Goal: Task Accomplishment & Management: Complete application form

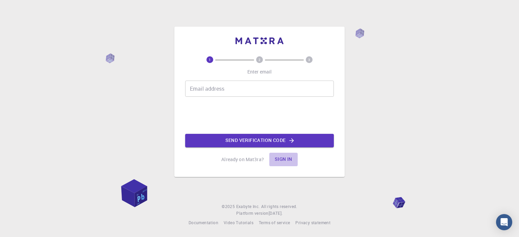
click at [285, 161] on button "Sign in" at bounding box center [283, 160] width 28 height 14
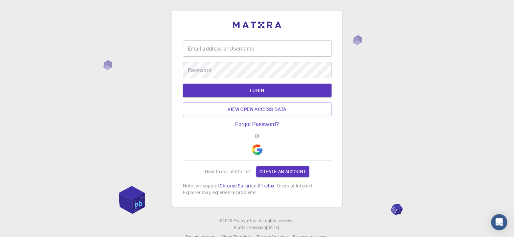
click at [258, 146] on img "button" at bounding box center [257, 150] width 11 height 11
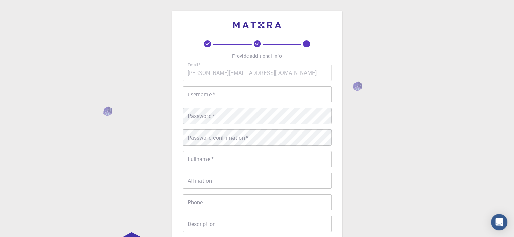
click at [238, 91] on input "username   *" at bounding box center [257, 94] width 149 height 16
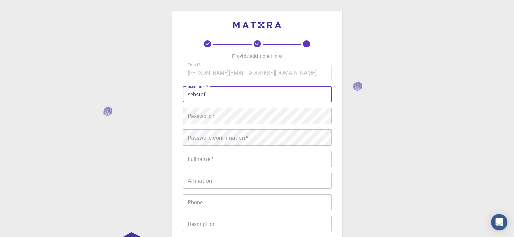
type input "sebstaf"
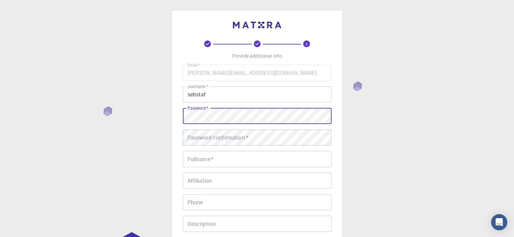
click at [154, 103] on div "3 Provide additional info Email   * [PERSON_NAME][EMAIL_ADDRESS][DOMAIN_NAME] E…" at bounding box center [257, 172] width 514 height 344
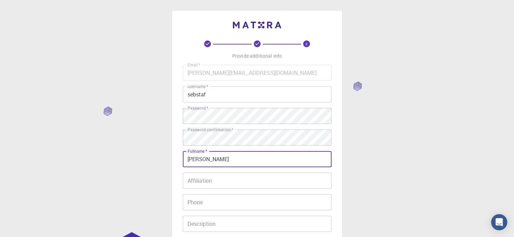
type input "[PERSON_NAME]"
click at [366, 190] on div "3 Provide additional info Email   * [PERSON_NAME][EMAIL_ADDRESS][DOMAIN_NAME] E…" at bounding box center [257, 172] width 514 height 344
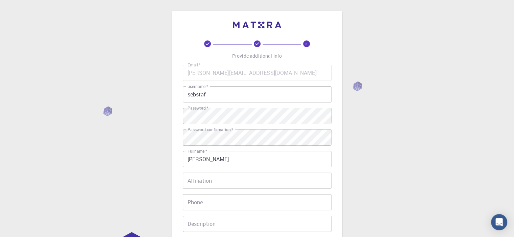
click at [247, 174] on input "Affiliation" at bounding box center [257, 181] width 149 height 16
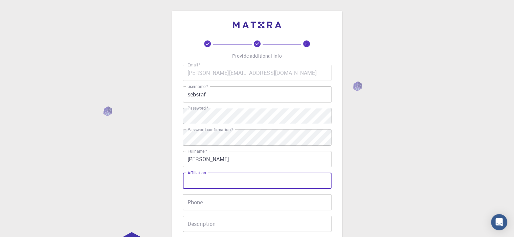
click at [246, 176] on input "Affiliation" at bounding box center [257, 181] width 149 height 16
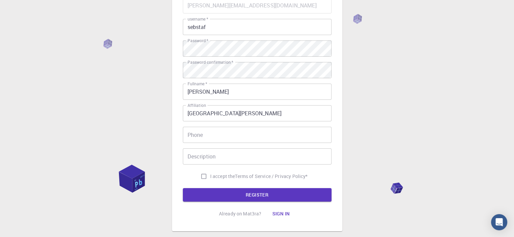
drag, startPoint x: 188, startPoint y: 103, endPoint x: 208, endPoint y: 106, distance: 19.7
click at [208, 106] on div "Affiliation [GEOGRAPHIC_DATA][PERSON_NAME] Affiliation" at bounding box center [257, 113] width 149 height 16
click at [189, 116] on input "[GEOGRAPHIC_DATA][PERSON_NAME]" at bounding box center [257, 113] width 149 height 16
click at [230, 114] on input "[GEOGRAPHIC_DATA][PERSON_NAME]" at bounding box center [257, 113] width 149 height 16
click at [289, 119] on input "[GEOGRAPHIC_DATA][PERSON_NAME]" at bounding box center [257, 113] width 149 height 16
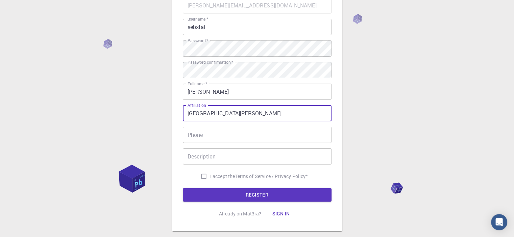
type input "[GEOGRAPHIC_DATA][PERSON_NAME]"
click at [265, 143] on div "Email   * [PERSON_NAME][EMAIL_ADDRESS][DOMAIN_NAME] Email   * username   * sebs…" at bounding box center [257, 90] width 149 height 186
click at [261, 139] on input "Phone" at bounding box center [257, 135] width 149 height 16
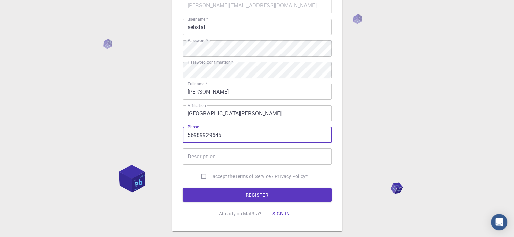
type input "56989929645"
click at [234, 162] on input "Description" at bounding box center [257, 157] width 149 height 16
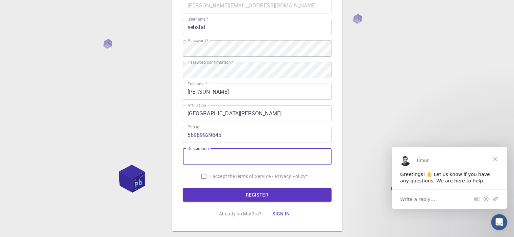
scroll to position [0, 0]
paste input "Postdoctoral"
type input "Postdoctoral"
click at [224, 180] on label "I accept the Terms of Service / Privacy Policy *" at bounding box center [252, 176] width 110 height 13
click at [210, 180] on input "I accept the Terms of Service / Privacy Policy *" at bounding box center [203, 176] width 13 height 13
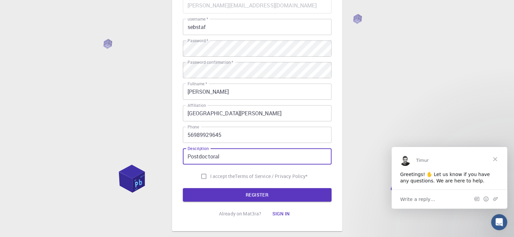
checkbox input "true"
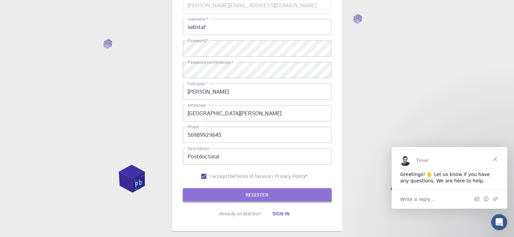
click at [243, 198] on button "REGISTER" at bounding box center [257, 196] width 149 height 14
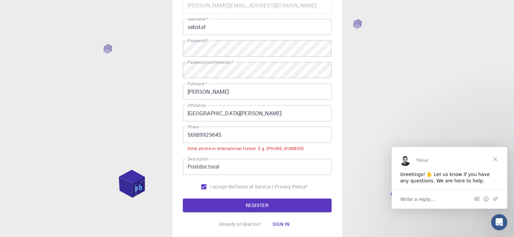
click at [184, 134] on input "56989929645" at bounding box center [257, 135] width 149 height 16
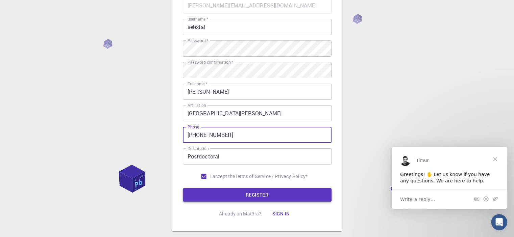
type input "[PHONE_NUMBER]"
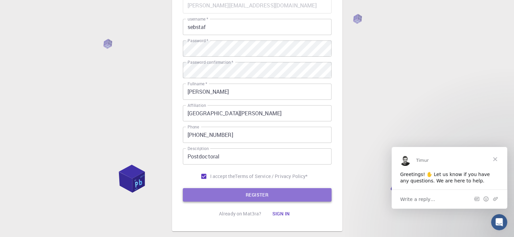
click at [262, 195] on button "REGISTER" at bounding box center [257, 196] width 149 height 14
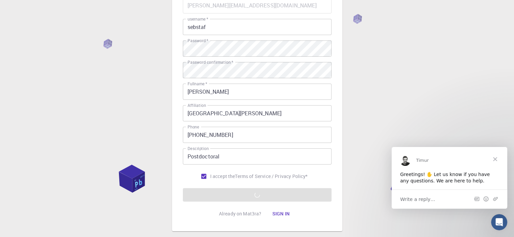
click at [496, 158] on span "Close" at bounding box center [495, 159] width 24 height 24
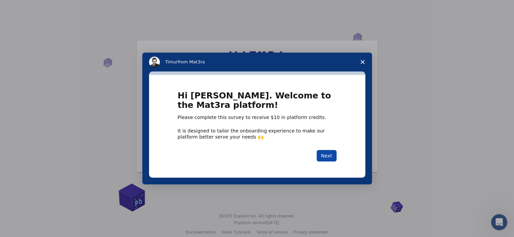
click at [324, 160] on button "Next" at bounding box center [327, 155] width 20 height 11
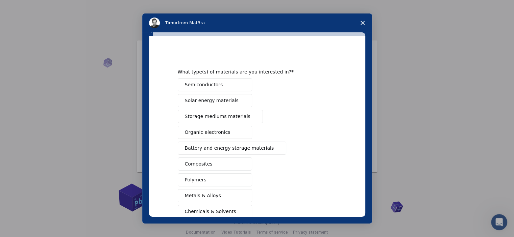
click at [204, 102] on span "Solar energy materials" at bounding box center [212, 100] width 54 height 7
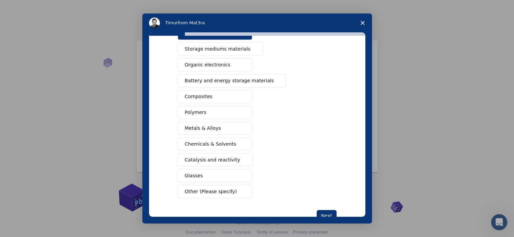
scroll to position [86, 0]
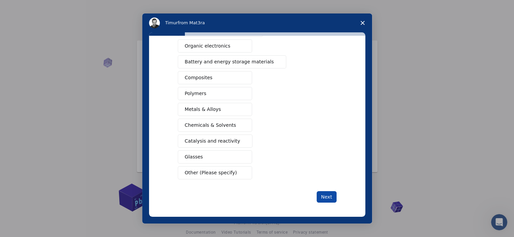
click at [323, 193] on button "Next" at bounding box center [327, 197] width 20 height 11
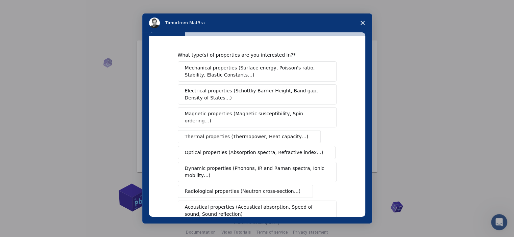
click at [300, 146] on button "Optical properties (Absorption spectra, Refractive index…)" at bounding box center [257, 152] width 158 height 13
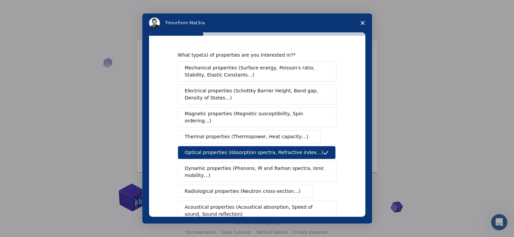
click at [293, 89] on span "Electrical properties (Schottky Barrier Height, Band gap, Density of States…)" at bounding box center [255, 94] width 141 height 14
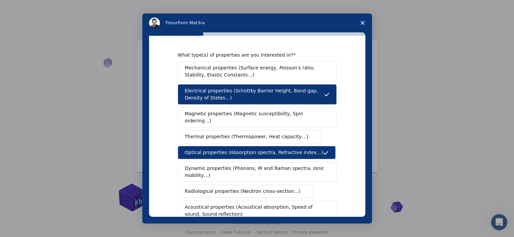
click at [311, 165] on span "Dynamic properties (Phonons, IR and Raman spectra, Ionic mobility…)" at bounding box center [255, 172] width 140 height 14
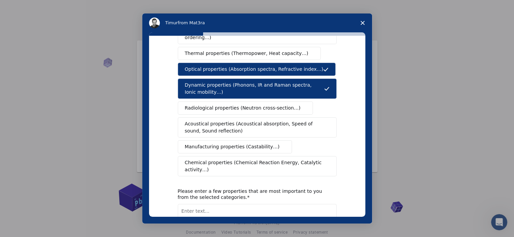
scroll to position [101, 0]
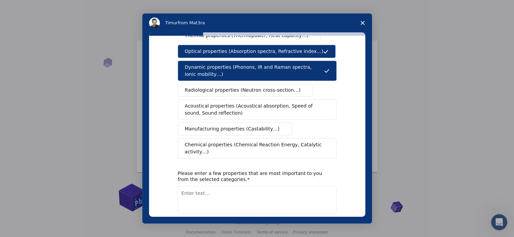
click at [315, 143] on button "Chemical properties (Chemical Reaction Energy, Catalytic activity…)" at bounding box center [257, 149] width 159 height 20
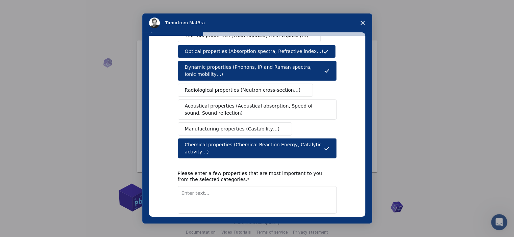
click at [329, 226] on button "Next" at bounding box center [327, 231] width 20 height 11
click at [227, 186] on textarea "Enter text..." at bounding box center [257, 200] width 159 height 28
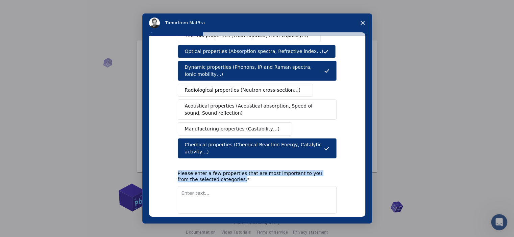
drag, startPoint x: 220, startPoint y: 166, endPoint x: 174, endPoint y: 153, distance: 48.4
click at [174, 153] on div "What type(s) of properties are you interested in? Mechanical properties (Surfac…" at bounding box center [257, 126] width 216 height 181
copy div "Please enter a few properties that are most important to you from the selected …"
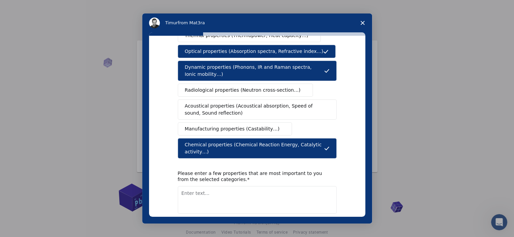
click at [223, 186] on textarea "Enter text..." at bounding box center [257, 200] width 159 height 28
type textarea "HOMO LUMO"
click at [328, 226] on button "Next" at bounding box center [327, 231] width 20 height 11
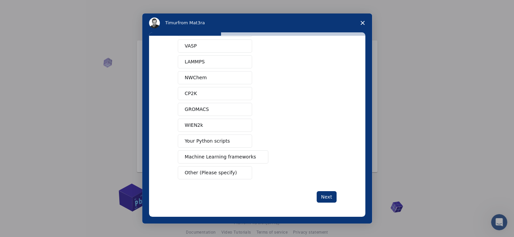
scroll to position [38, 0]
click at [231, 174] on button "Other (Please specify)" at bounding box center [215, 172] width 74 height 13
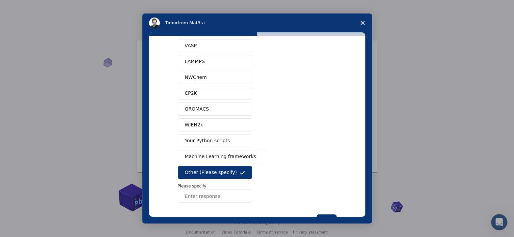
click at [218, 201] on input "Enter response" at bounding box center [215, 197] width 74 height 14
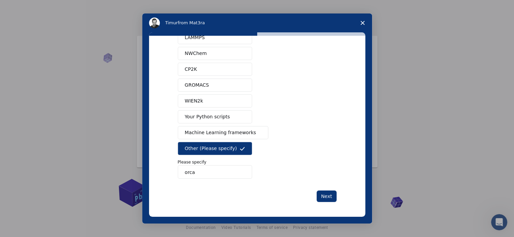
scroll to position [9, 0]
type input "orca"
click at [322, 197] on button "Next" at bounding box center [327, 196] width 20 height 11
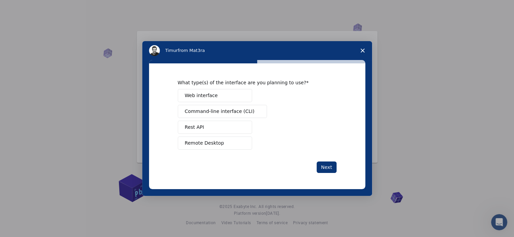
click at [208, 97] on span "Web interface" at bounding box center [201, 95] width 33 height 7
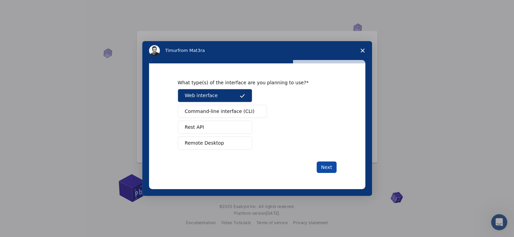
click at [320, 168] on button "Next" at bounding box center [327, 167] width 20 height 11
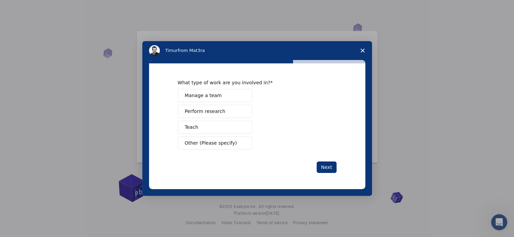
click at [222, 110] on button "Perform research" at bounding box center [215, 111] width 74 height 13
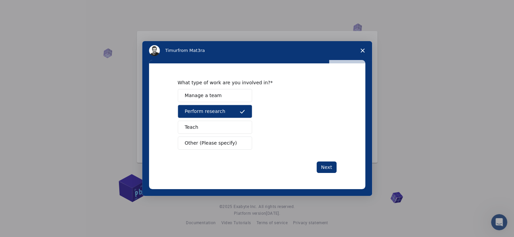
click at [330, 174] on div "What type of work are you involved in? Manage a team Perform research Teach Oth…" at bounding box center [257, 127] width 216 height 126
click at [327, 162] on button "Next" at bounding box center [327, 167] width 20 height 11
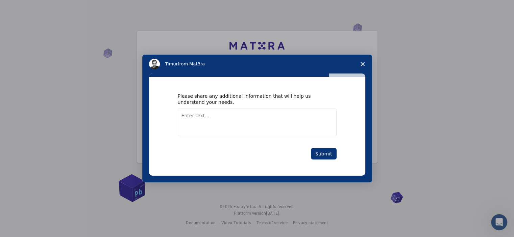
click at [239, 140] on div "Please share any additional information that will help us understand your needs…" at bounding box center [257, 126] width 159 height 67
click at [241, 123] on textarea "Enter text..." at bounding box center [257, 123] width 159 height 28
paste textarea "I am a postdoc and I work on photovoltaic cells, specifically with dyes, so I w…"
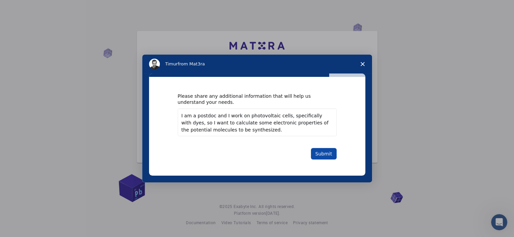
type textarea "I am a postdoc and I work on photovoltaic cells, specifically with dyes, so I w…"
click at [328, 149] on button "Submit" at bounding box center [324, 153] width 26 height 11
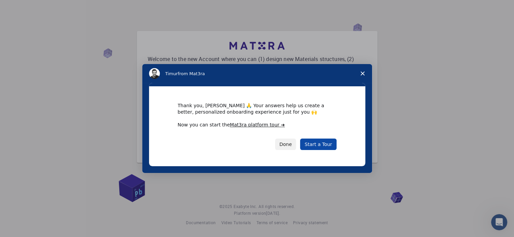
click at [328, 145] on link "Start a Tour" at bounding box center [318, 144] width 36 height 11
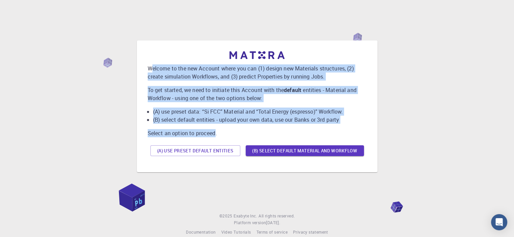
drag, startPoint x: 150, startPoint y: 65, endPoint x: 214, endPoint y: 130, distance: 91.3
click at [214, 130] on div "Welcome to the new Account where you can (1) design new Materials structures, (…" at bounding box center [257, 105] width 219 height 108
click at [154, 81] on p "Welcome to the new Account where you can (1) design new Materials structures, (…" at bounding box center [257, 73] width 219 height 16
drag, startPoint x: 148, startPoint y: 69, endPoint x: 224, endPoint y: 133, distance: 99.7
click at [224, 133] on div "Welcome to the new Account where you can (1) design new Materials structures, (…" at bounding box center [257, 105] width 219 height 108
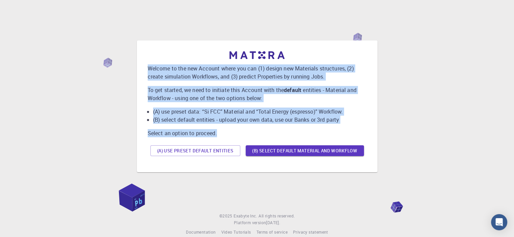
copy div "Welcome to the new Account where you can (1) design new Materials structures, (…"
click at [306, 152] on button "(B) Select default material and workflow" at bounding box center [305, 151] width 118 height 11
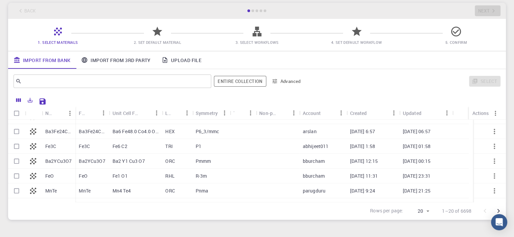
scroll to position [169, 0]
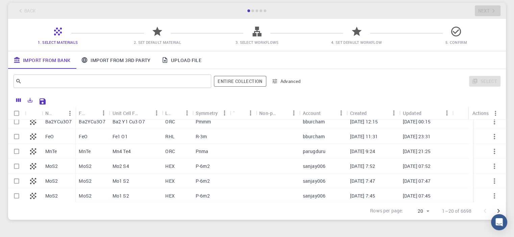
click at [53, 134] on p "FeO" at bounding box center [49, 136] width 8 height 7
checkbox input "true"
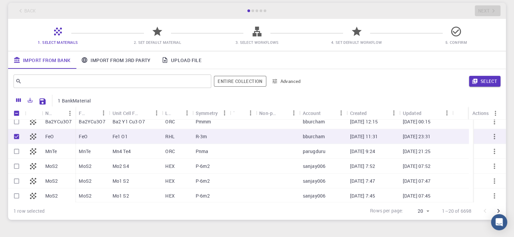
click at [32, 133] on icon at bounding box center [32, 136] width 9 height 9
checkbox input "false"
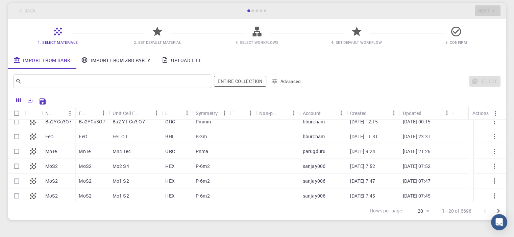
click at [35, 139] on icon at bounding box center [32, 136] width 9 height 9
checkbox input "true"
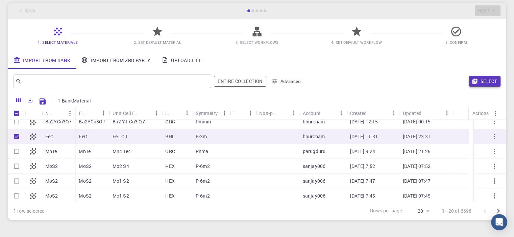
click at [481, 81] on button "Select" at bounding box center [484, 81] width 31 height 11
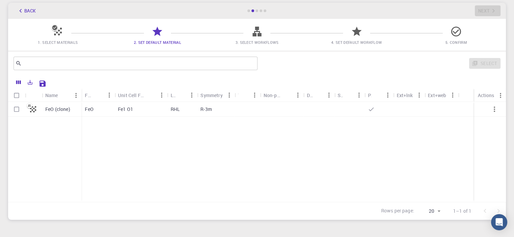
click at [212, 112] on div "R-3m" at bounding box center [215, 109] width 37 height 15
checkbox input "true"
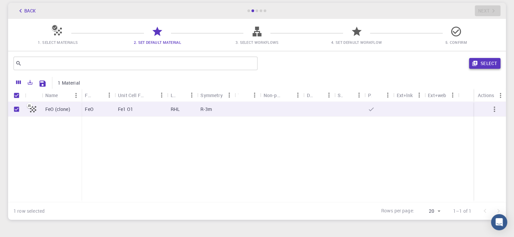
click at [491, 67] on button "Select" at bounding box center [484, 63] width 31 height 11
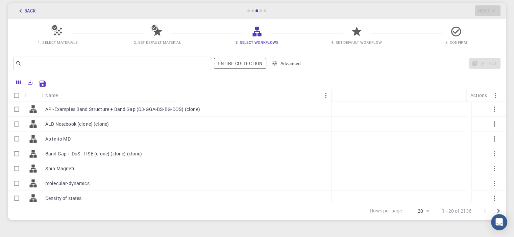
drag, startPoint x: 74, startPoint y: 93, endPoint x: 330, endPoint y: 90, distance: 255.4
click at [330, 90] on div "Name" at bounding box center [331, 95] width 7 height 13
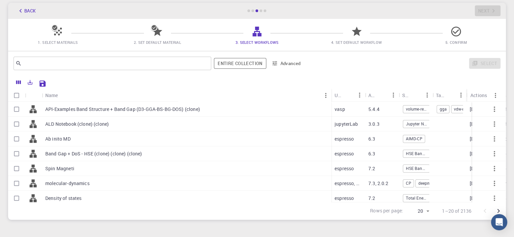
click at [19, 111] on input "Select row" at bounding box center [16, 109] width 13 height 13
checkbox input "true"
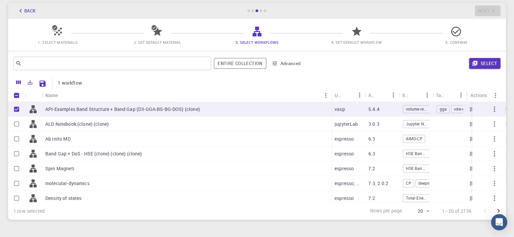
click at [463, 69] on div "Select" at bounding box center [404, 63] width 194 height 16
click at [481, 62] on button "Select" at bounding box center [484, 63] width 31 height 11
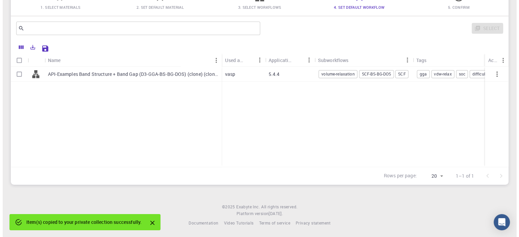
scroll to position [0, 0]
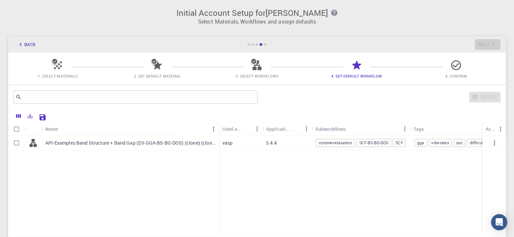
click at [178, 147] on div "API-Examples Band Structure + Band Gap (D3-GGA-BS-BG-DOS) (clone) (clone)" at bounding box center [130, 143] width 177 height 15
checkbox input "true"
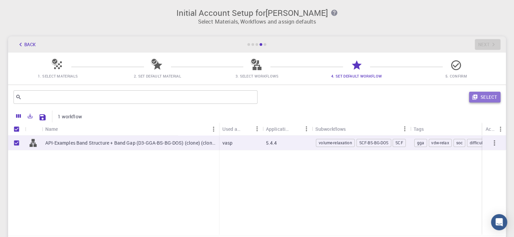
click at [472, 95] on icon "button" at bounding box center [475, 97] width 6 height 6
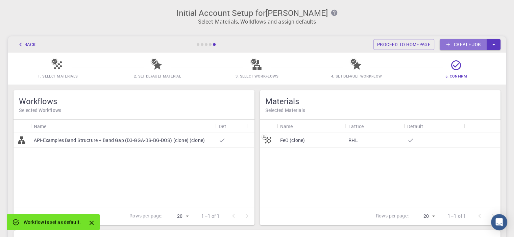
click at [468, 47] on link "Create job" at bounding box center [463, 44] width 47 height 11
